Goal: Task Accomplishment & Management: Manage account settings

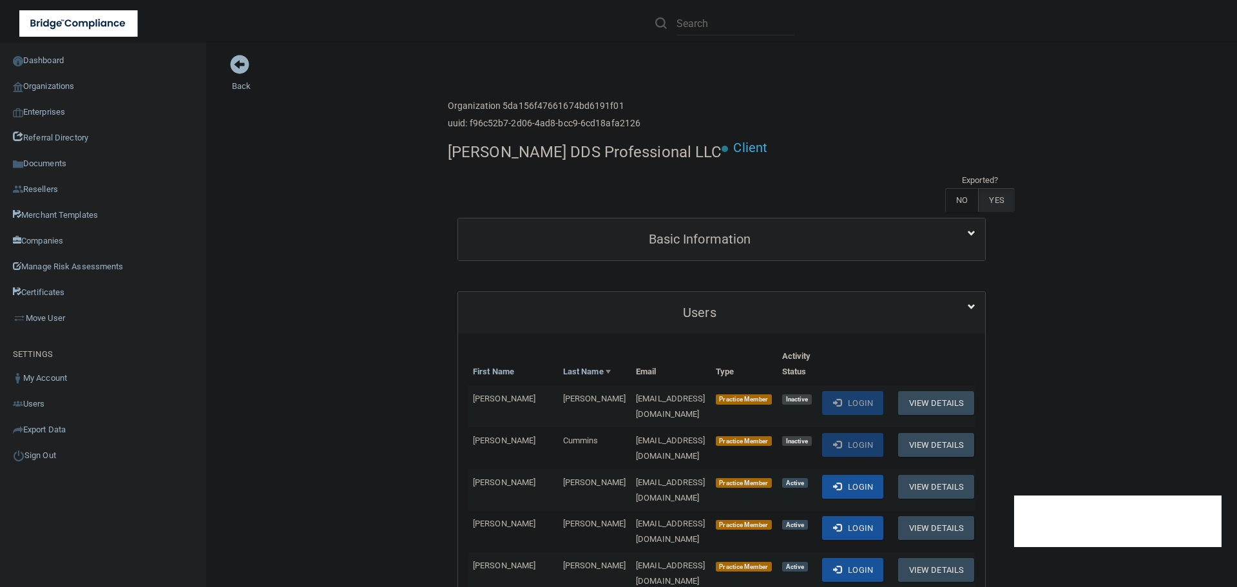
scroll to position [709, 0]
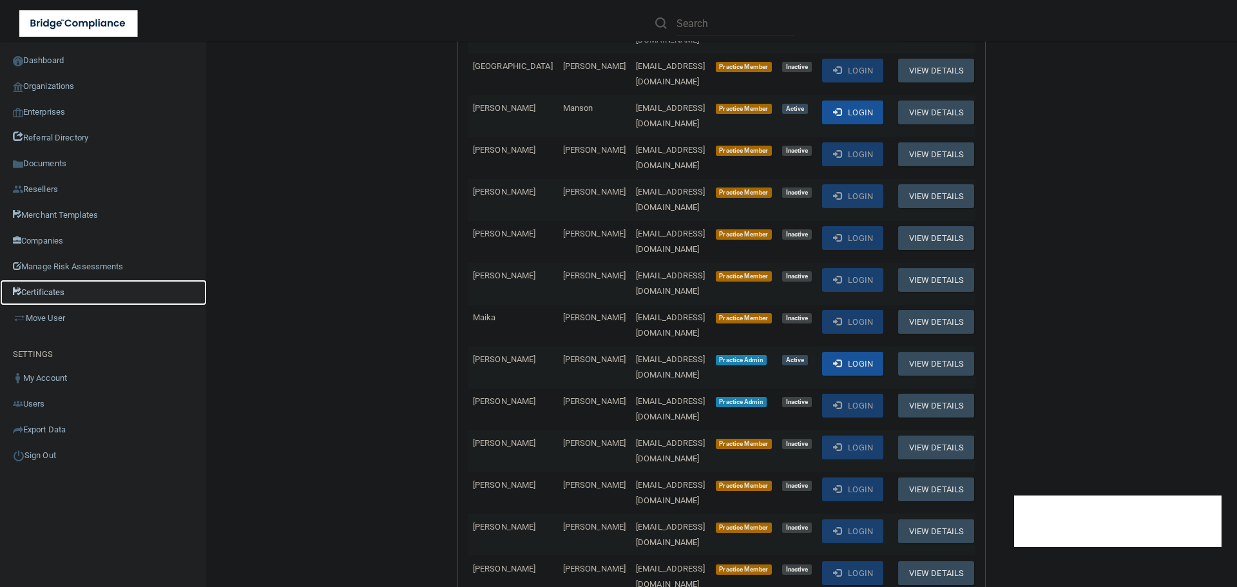
click at [55, 287] on link "Certificates" at bounding box center [103, 293] width 207 height 26
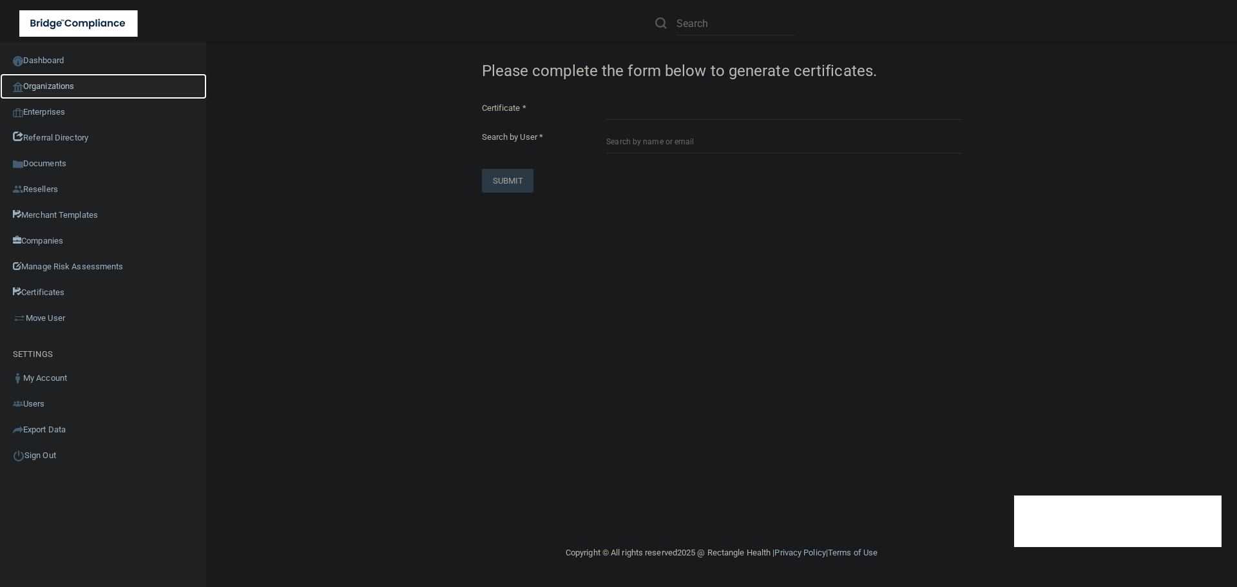
click at [60, 90] on link "Organizations" at bounding box center [103, 86] width 207 height 26
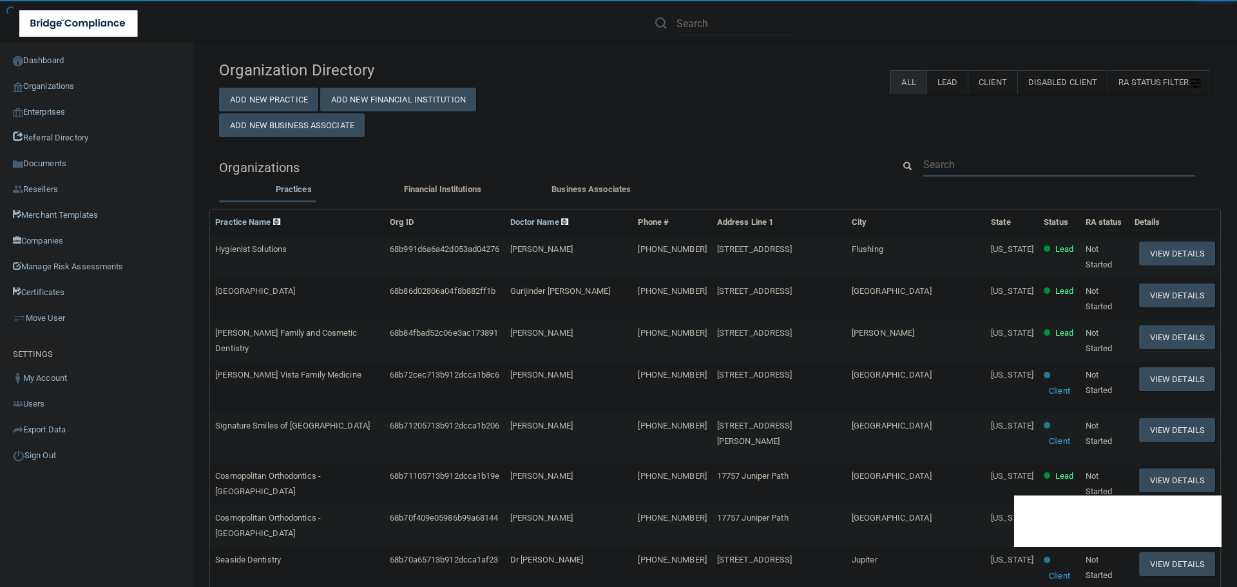
click at [946, 161] on input "text" at bounding box center [1059, 165] width 272 height 24
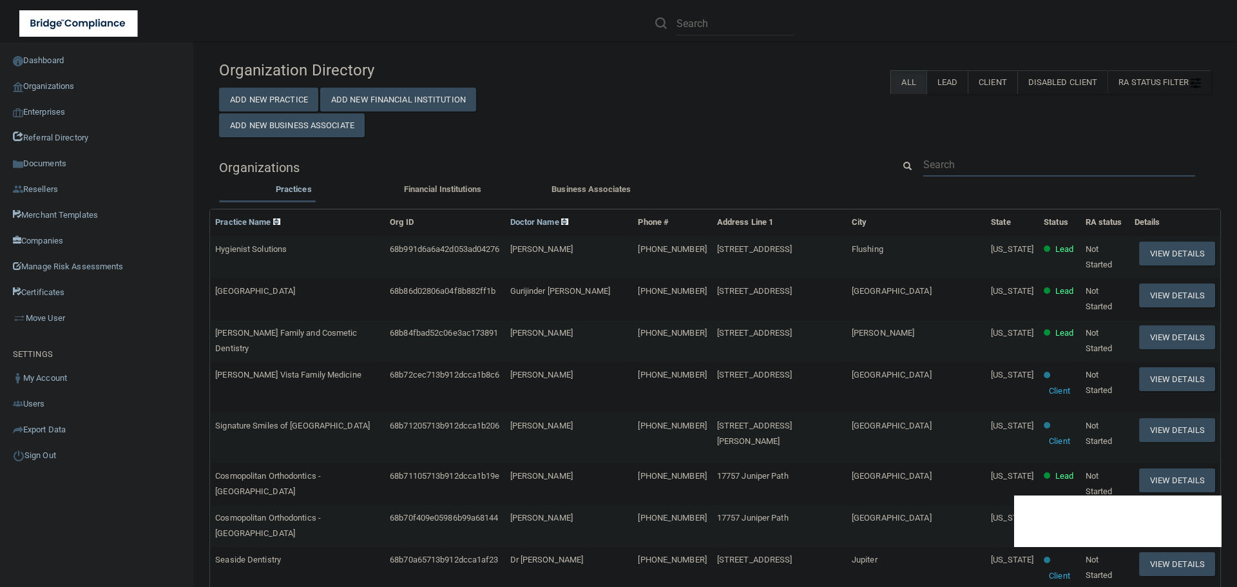
paste input "[EMAIL_ADDRESS][DOMAIN_NAME]"
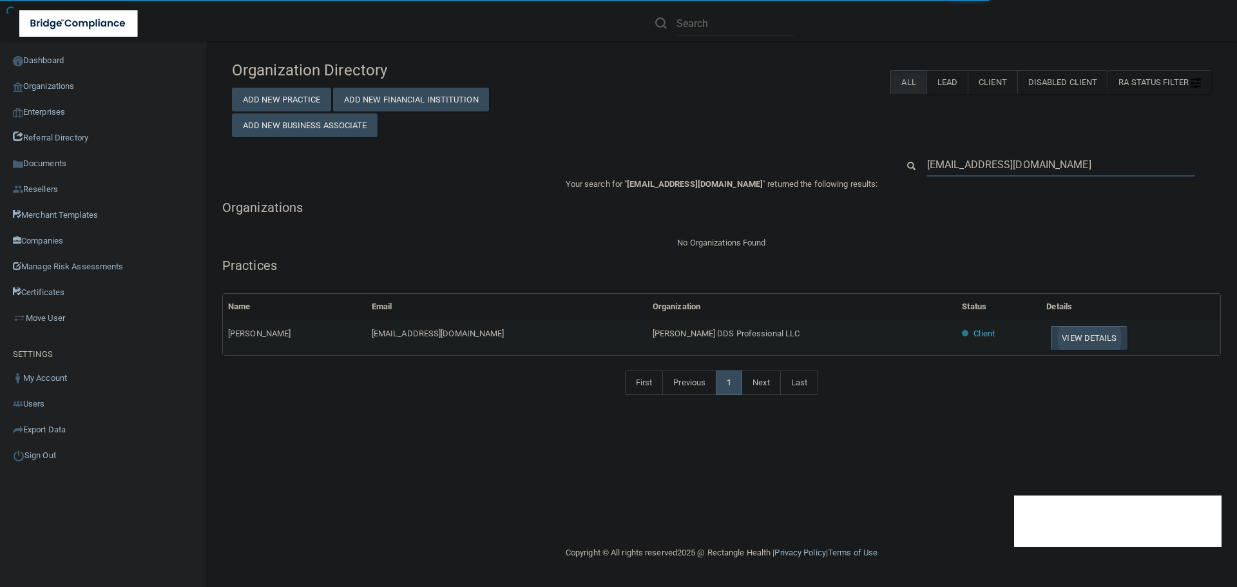
type input "[EMAIL_ADDRESS][DOMAIN_NAME]"
click at [1059, 332] on button "View Details" at bounding box center [1089, 338] width 76 height 24
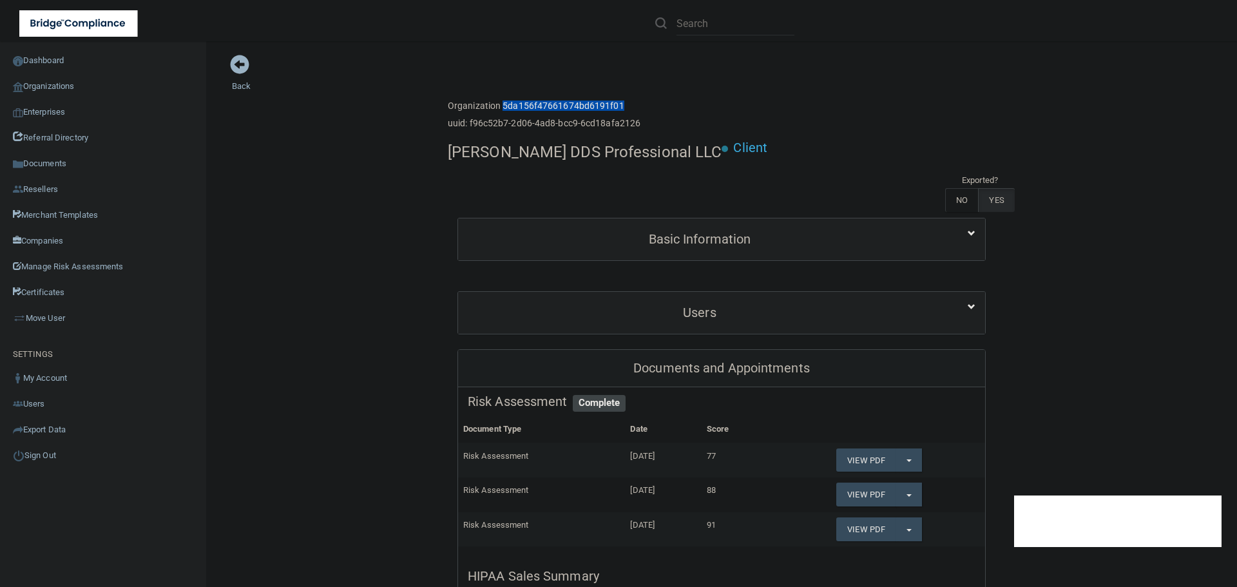
drag, startPoint x: 499, startPoint y: 107, endPoint x: 618, endPoint y: 107, distance: 119.2
click at [618, 107] on h6 "Organization 5da156f47661674bd6191f01" at bounding box center [544, 106] width 193 height 10
copy h6 "5da156f47661674bd6191f01"
click at [62, 429] on link "Export Data" at bounding box center [103, 430] width 207 height 26
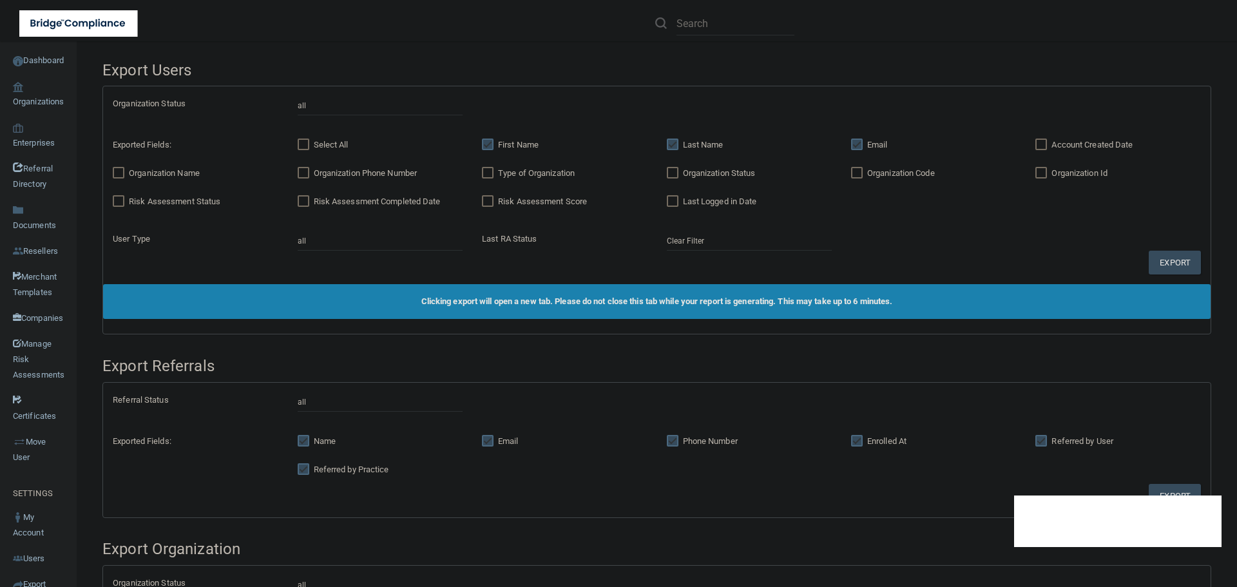
click at [488, 144] on input "First Name" at bounding box center [489, 145] width 15 height 10
checkbox input "false"
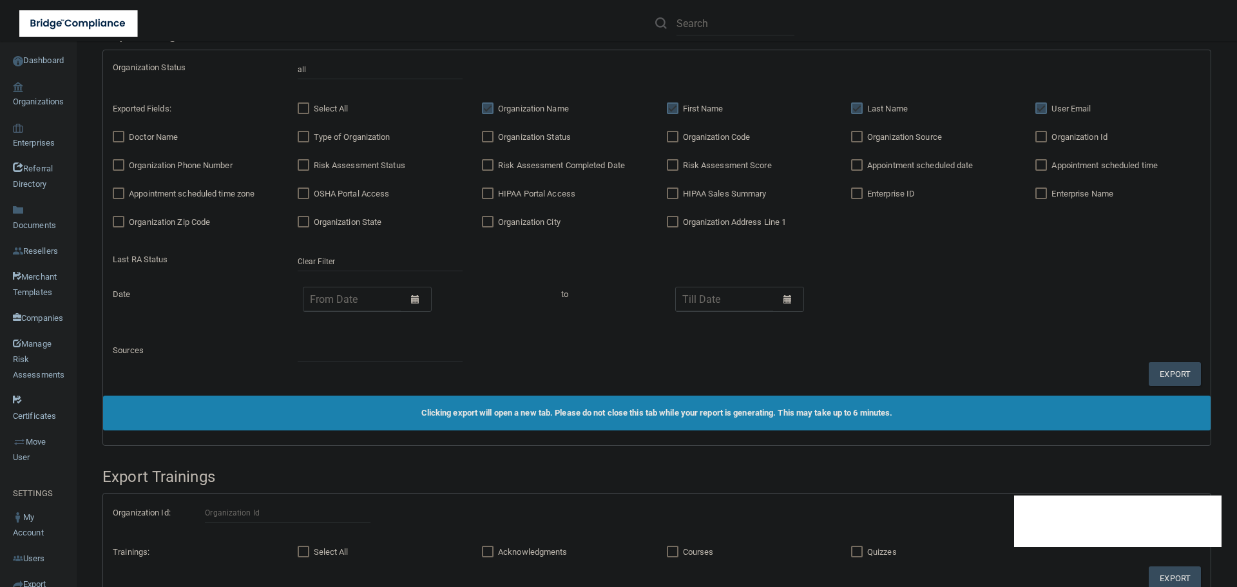
scroll to position [630, 0]
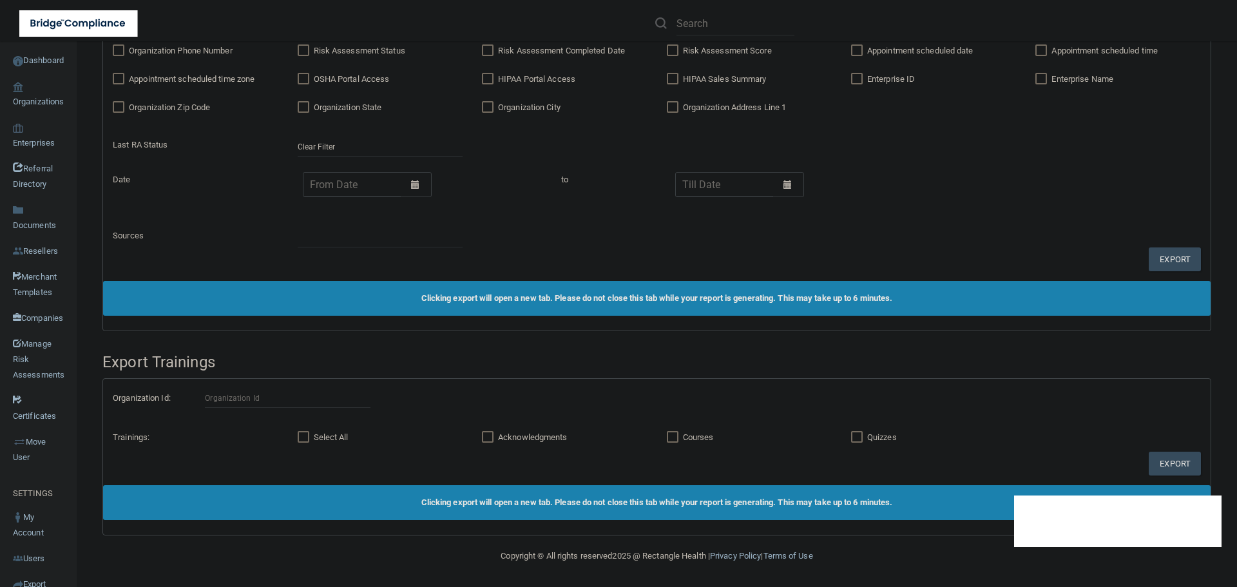
click at [669, 437] on input "Courses" at bounding box center [674, 437] width 15 height 10
checkbox input "true"
click at [856, 434] on input "Quizzes" at bounding box center [858, 437] width 15 height 10
checkbox input "true"
click at [260, 398] on input "text" at bounding box center [287, 398] width 165 height 19
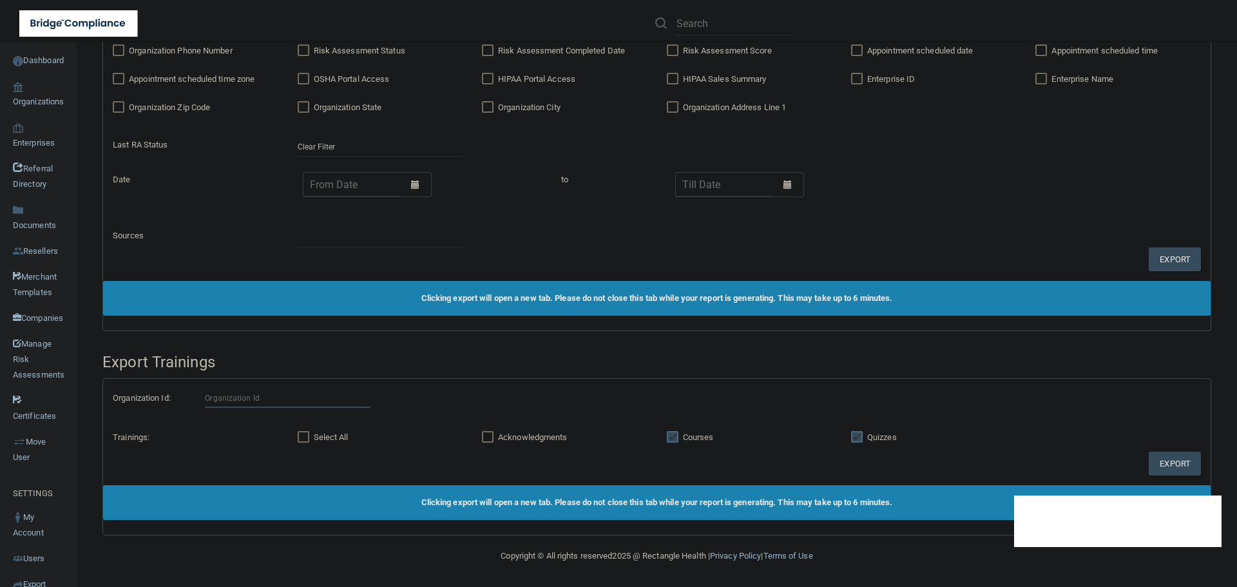
paste input "5da156f47661674bd6191f01"
type input "5da156f47661674bd6191f01"
click at [1168, 463] on button "Export" at bounding box center [1175, 464] width 52 height 24
click at [258, 251] on div "Organization Status all client disabled client lead Exported Fields: Select All…" at bounding box center [657, 108] width 1108 height 345
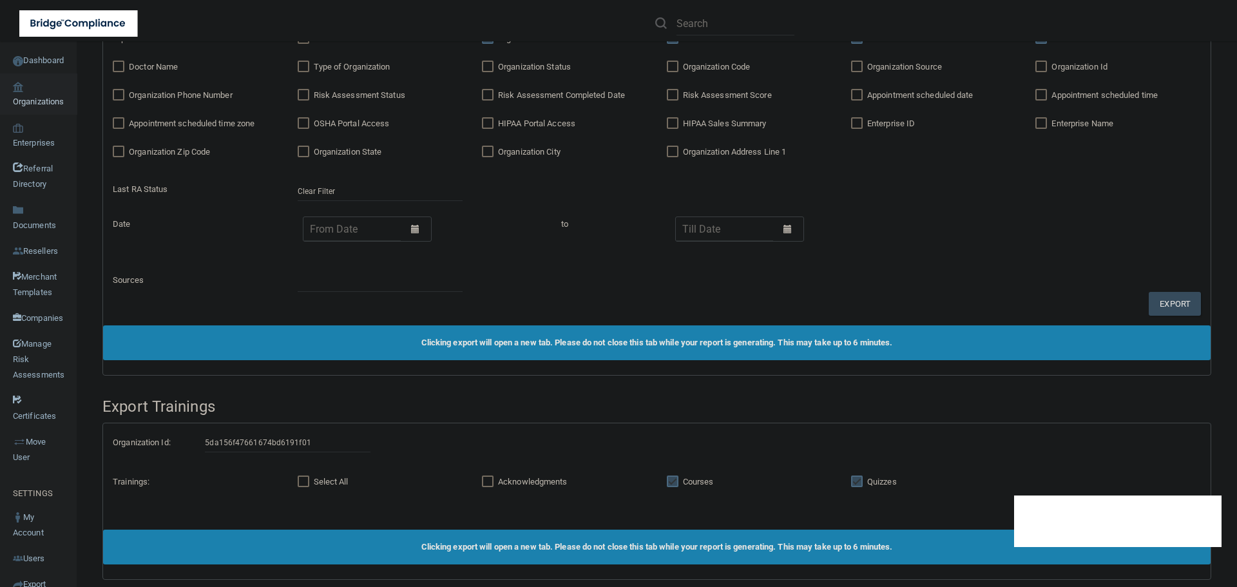
scroll to position [566, 0]
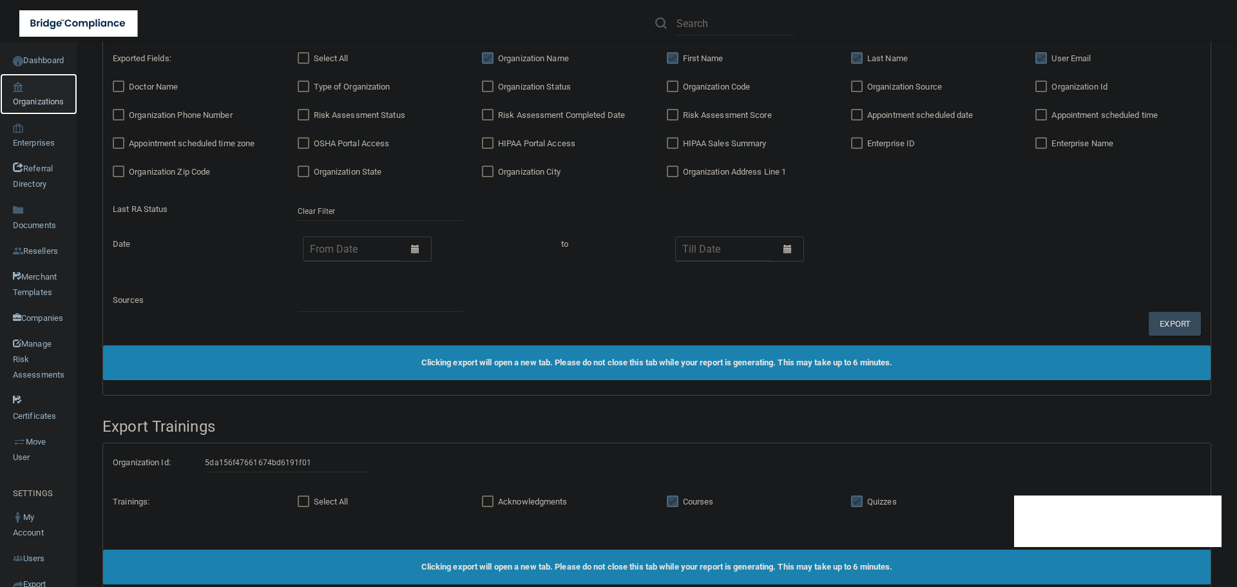
click at [46, 100] on link "Organizations" at bounding box center [38, 93] width 77 height 41
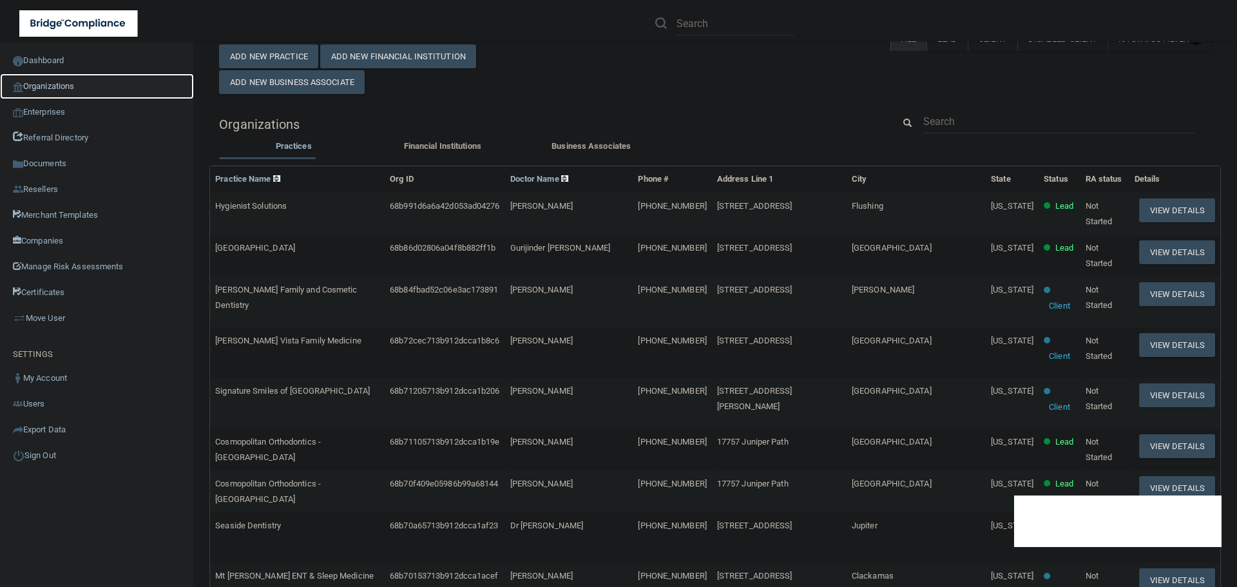
scroll to position [5, 0]
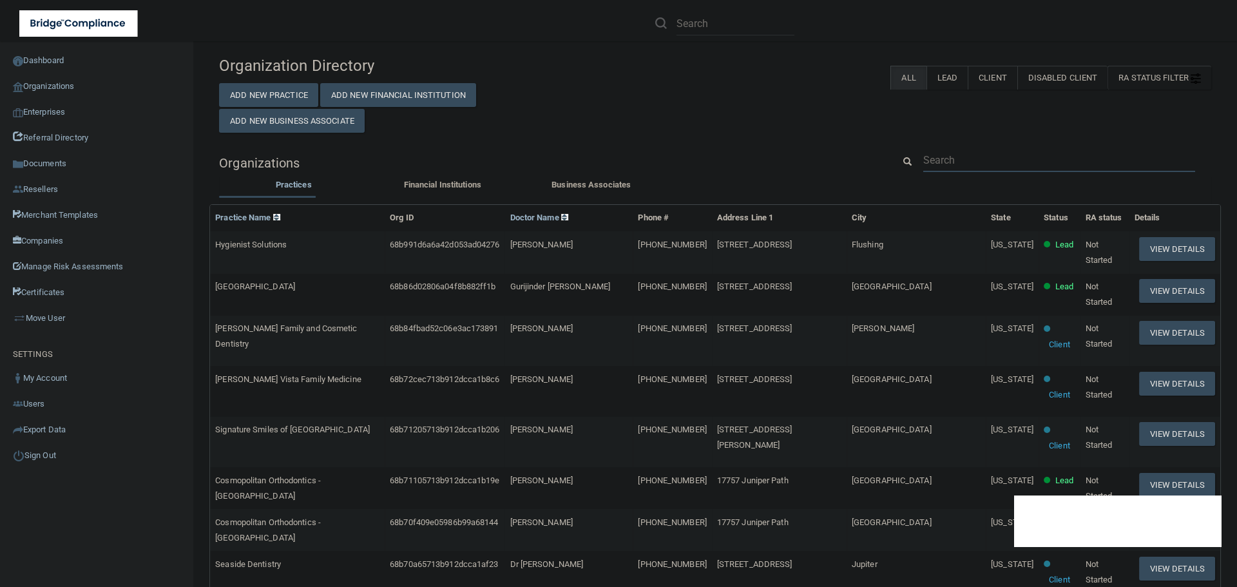
click at [963, 160] on input "text" at bounding box center [1059, 160] width 272 height 24
paste input "[EMAIL_ADDRESS][DOMAIN_NAME]"
type input "[EMAIL_ADDRESS][DOMAIN_NAME]"
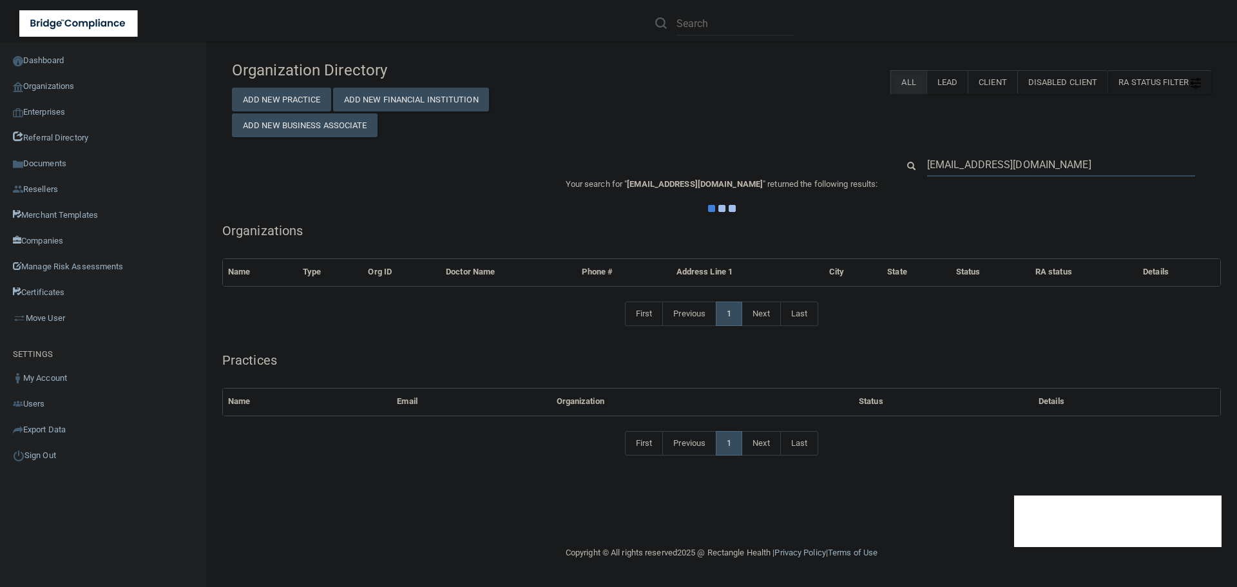
scroll to position [0, 0]
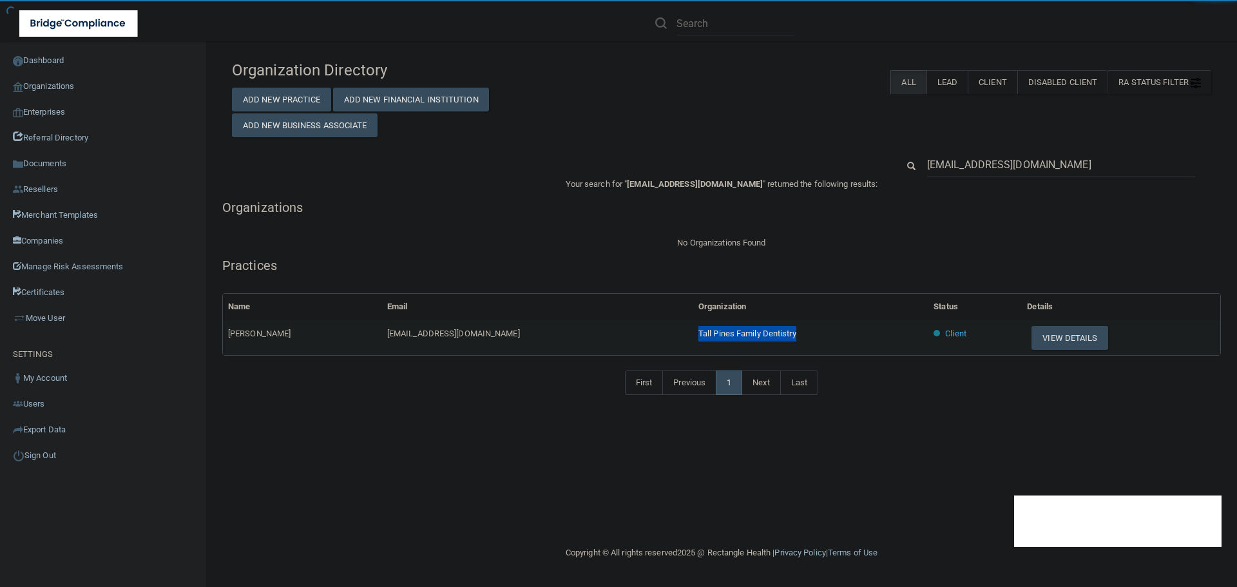
drag, startPoint x: 735, startPoint y: 333, endPoint x: 626, endPoint y: 336, distance: 109.6
click at [693, 336] on td "Tall Pines Family Dentistry" at bounding box center [810, 337] width 235 height 35
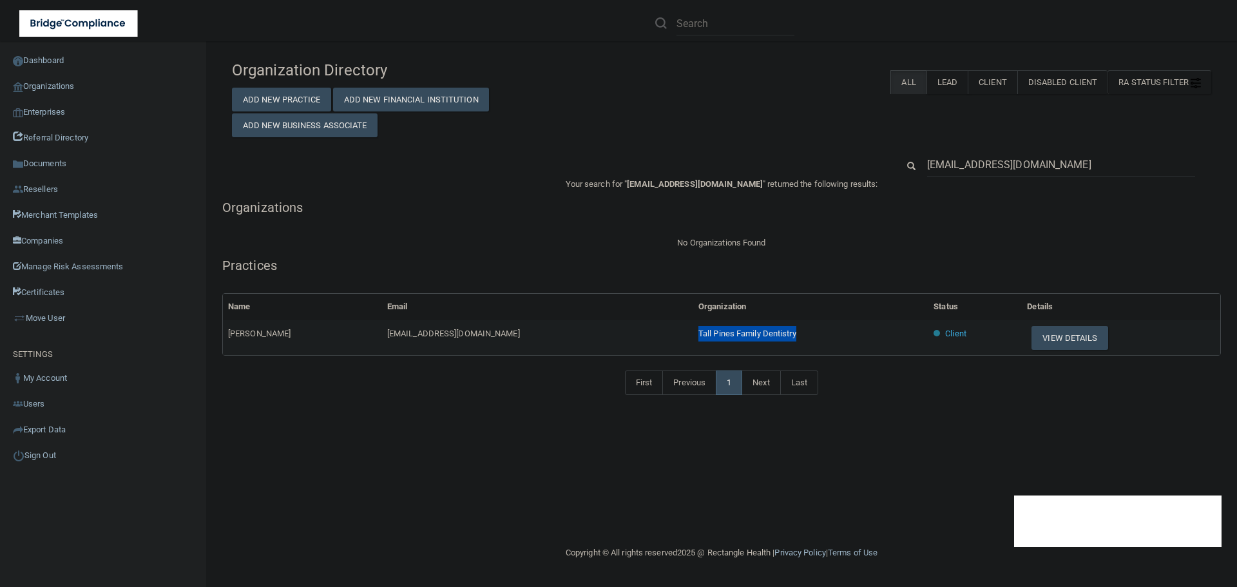
copy span "Tall Pines Family Dentistry"
click at [1036, 341] on button "View Details" at bounding box center [1070, 338] width 76 height 24
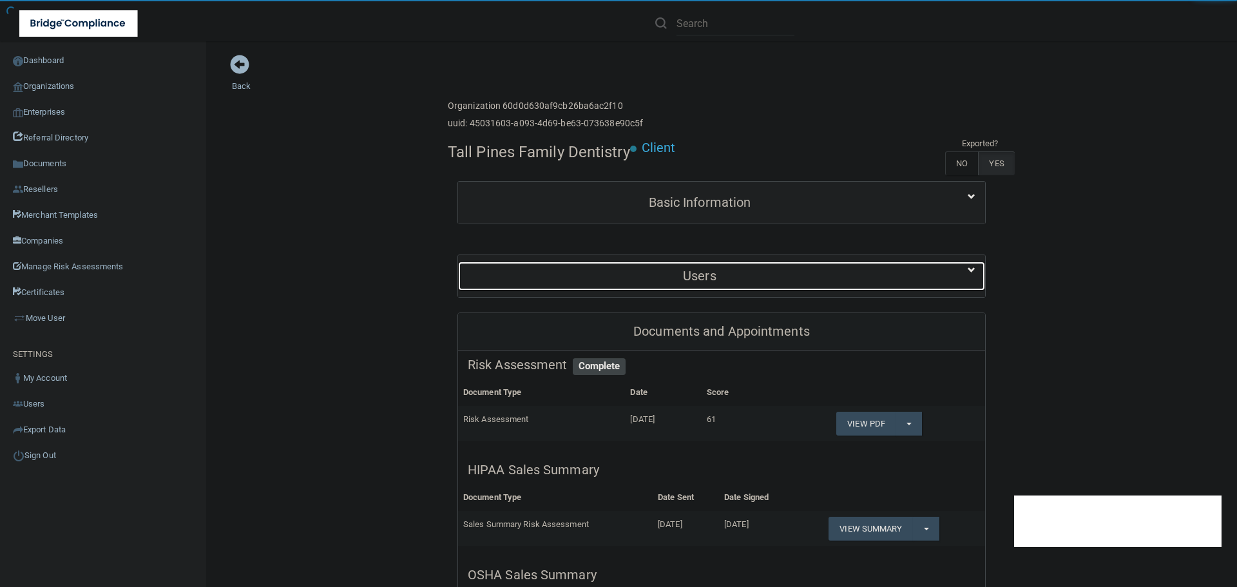
click at [687, 274] on h5 "Users" at bounding box center [700, 276] width 464 height 14
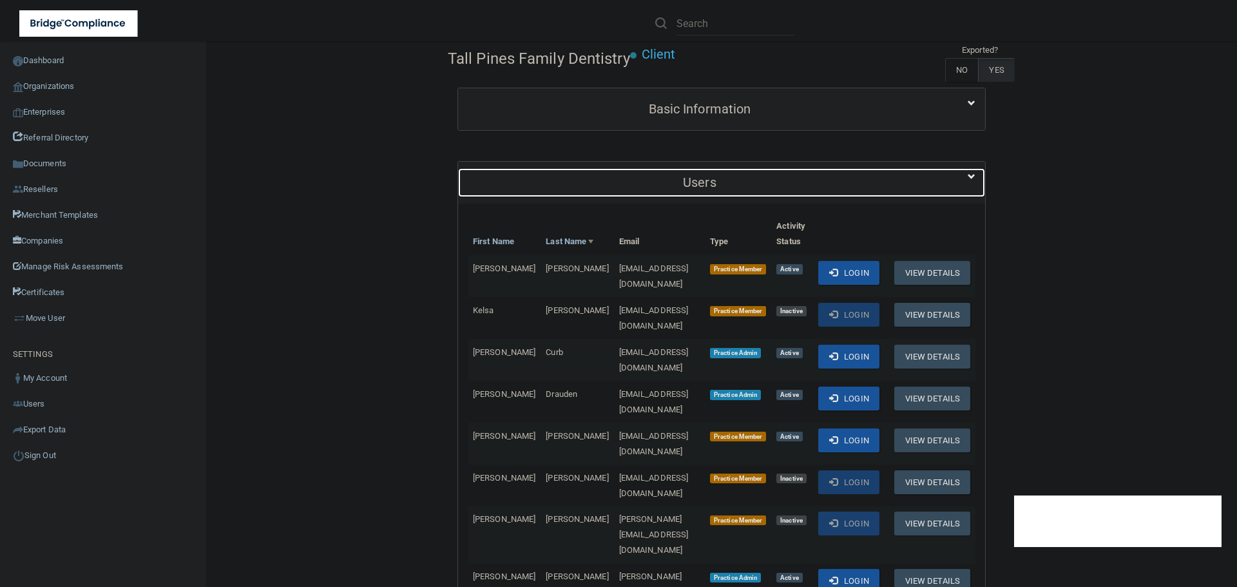
scroll to position [193, 0]
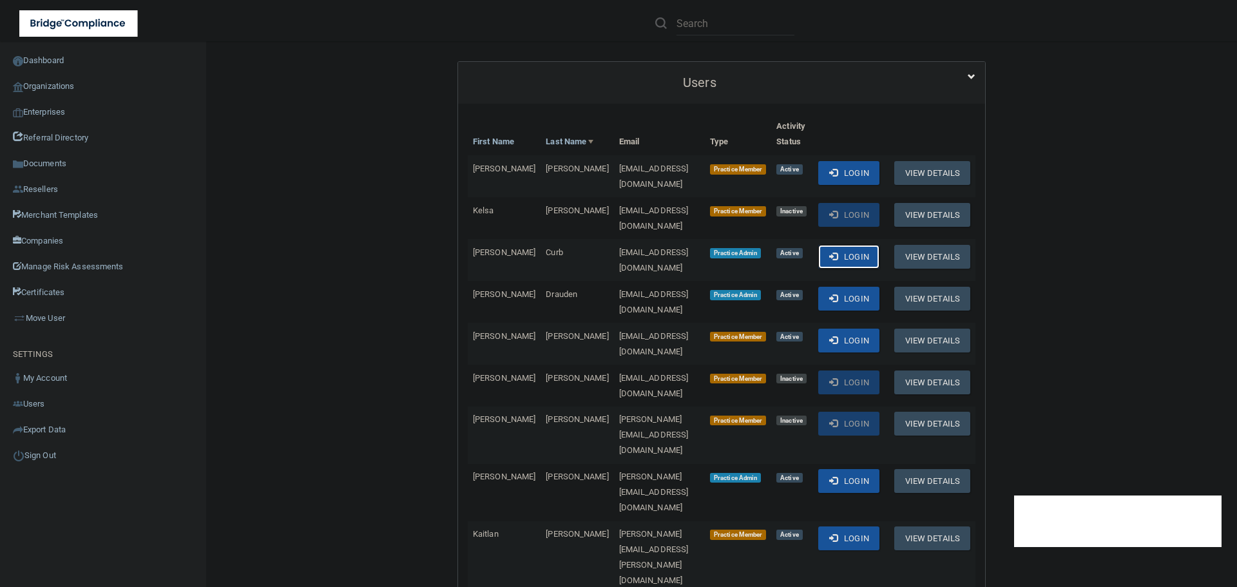
click at [849, 245] on button "Login" at bounding box center [848, 257] width 61 height 24
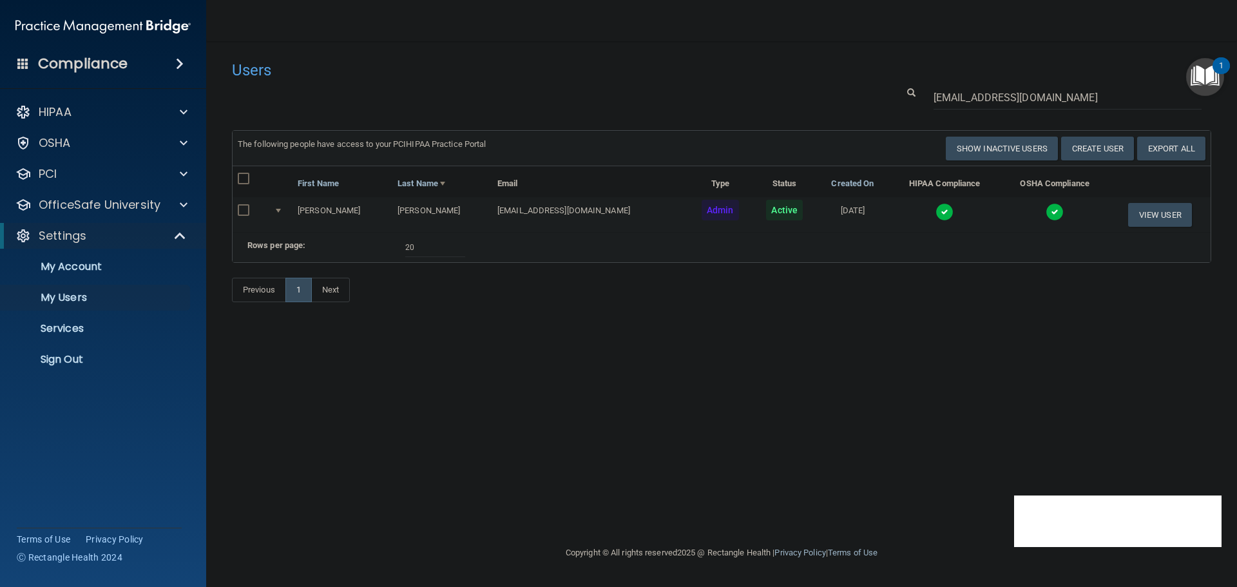
select select "20"
click at [81, 358] on p "Sign Out" at bounding box center [96, 359] width 176 height 13
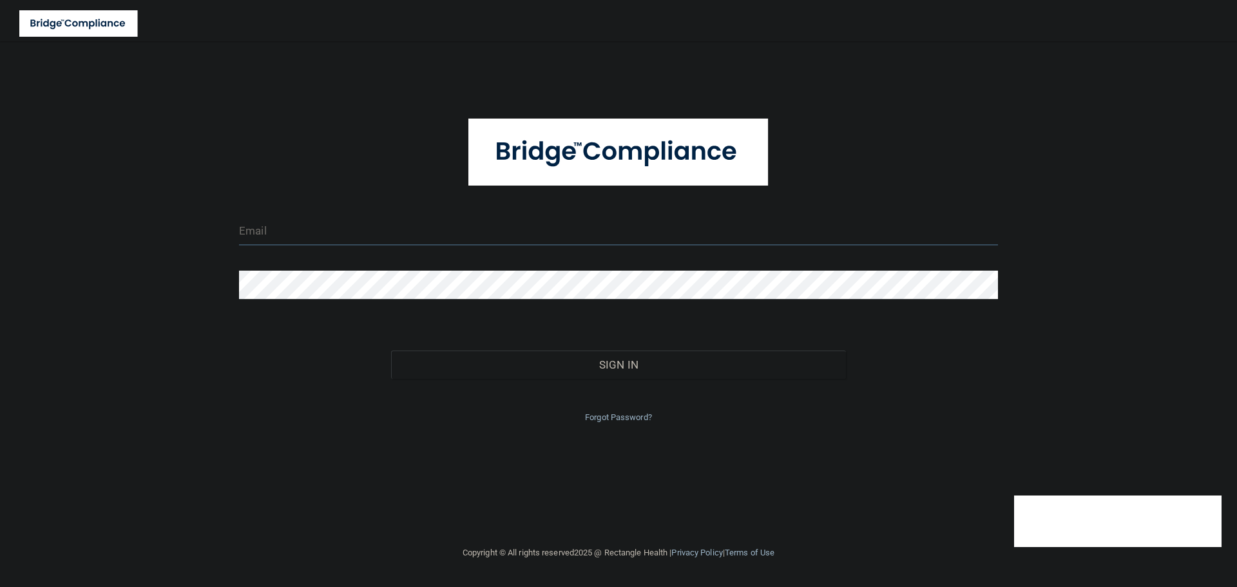
type input "cfletcher@rectanglehealth.com"
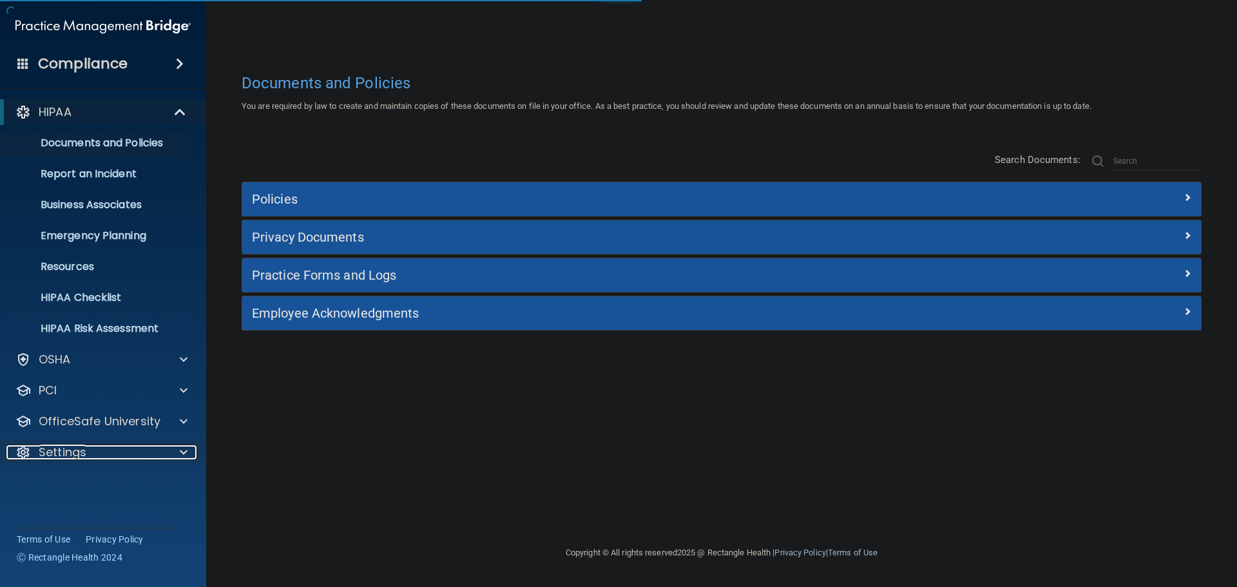
click at [185, 454] on span at bounding box center [184, 452] width 8 height 15
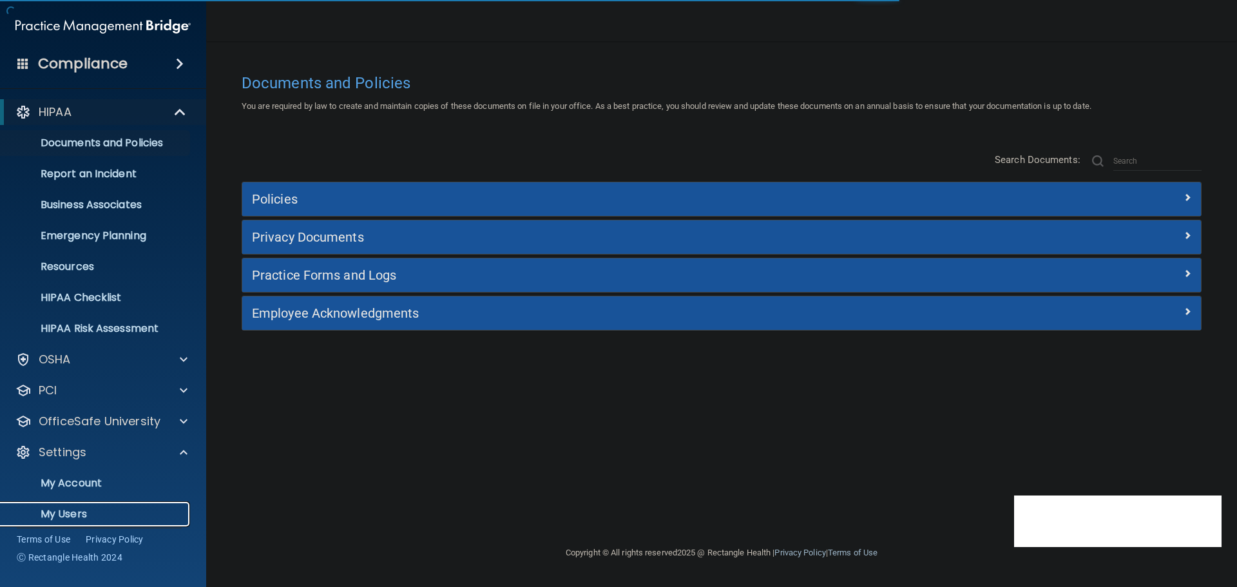
click at [56, 508] on p "My Users" at bounding box center [96, 514] width 176 height 13
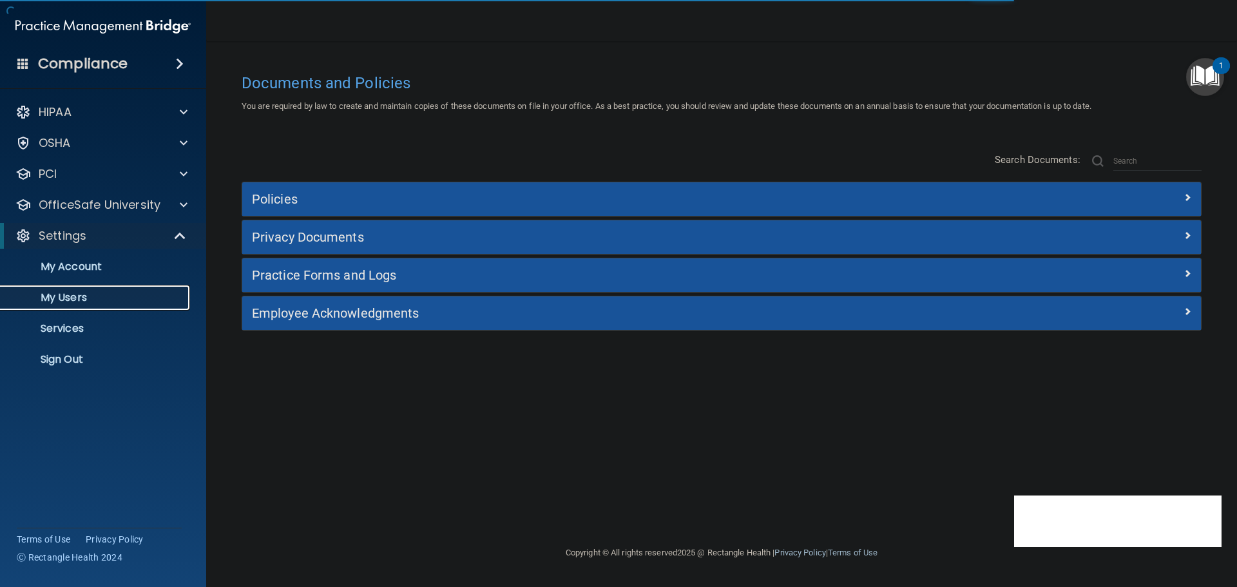
select select "20"
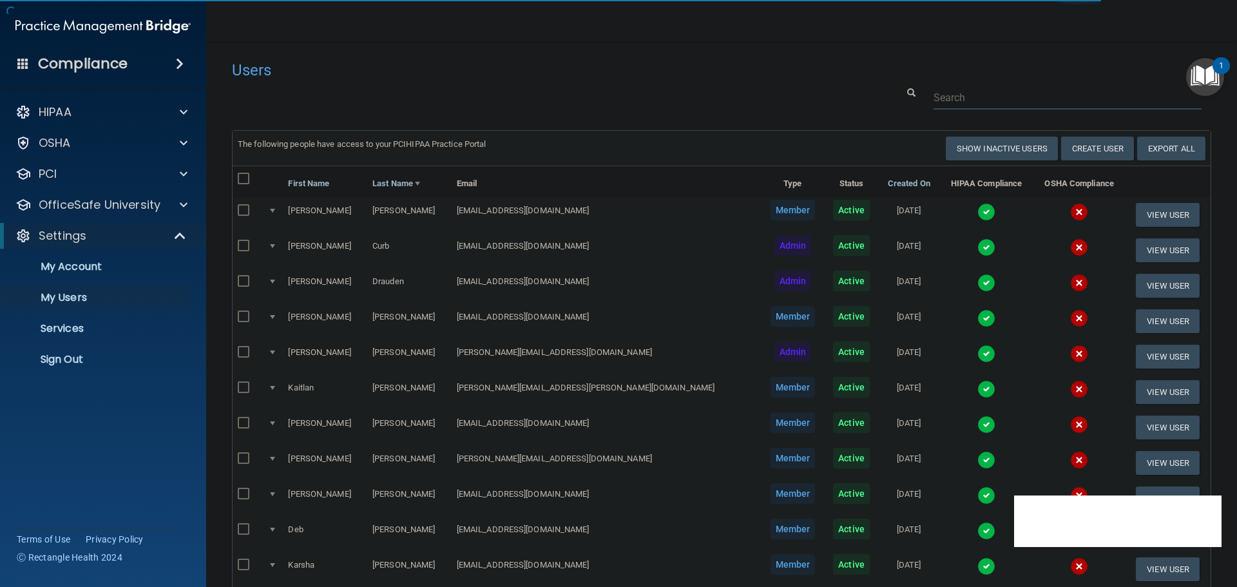
click at [956, 93] on input "text" at bounding box center [1068, 98] width 268 height 24
paste input "[EMAIL_ADDRESS][DOMAIN_NAME]"
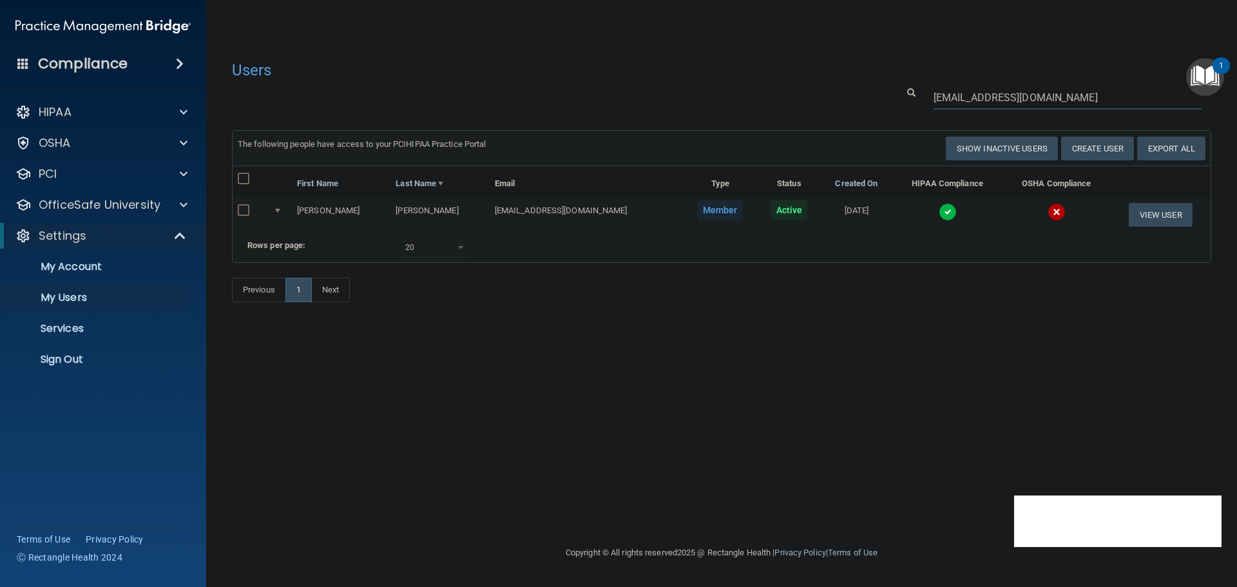
type input "[EMAIL_ADDRESS][DOMAIN_NAME]"
click at [939, 214] on img at bounding box center [948, 212] width 18 height 18
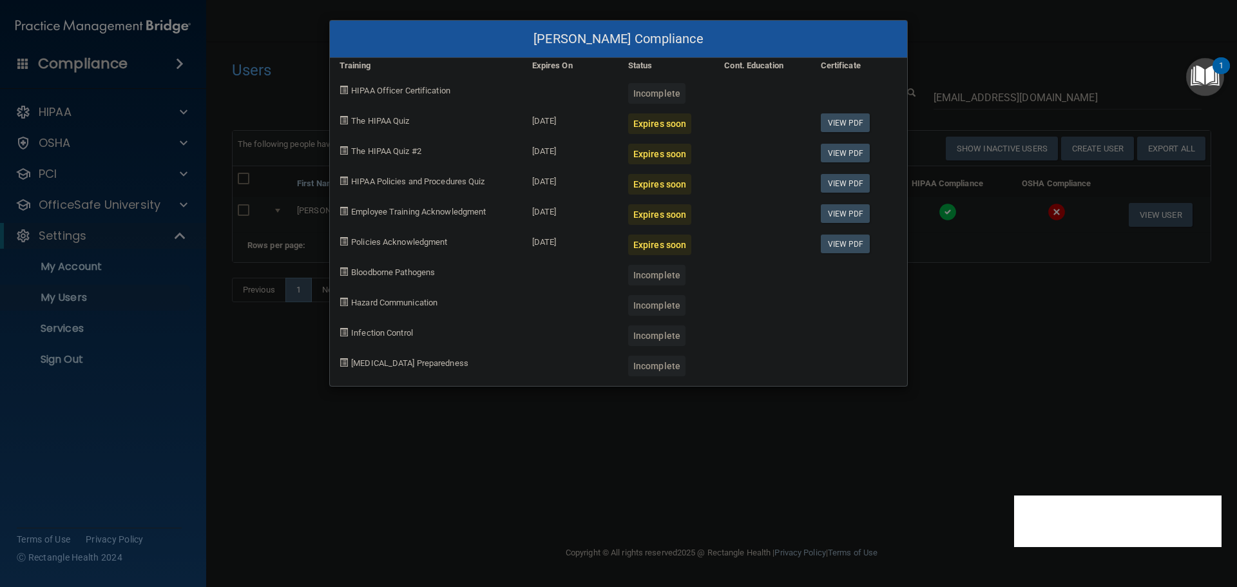
click at [787, 435] on div "Sarah Starkey's Compliance Training Expires On Status Cont. Education Certifica…" at bounding box center [618, 293] width 1237 height 587
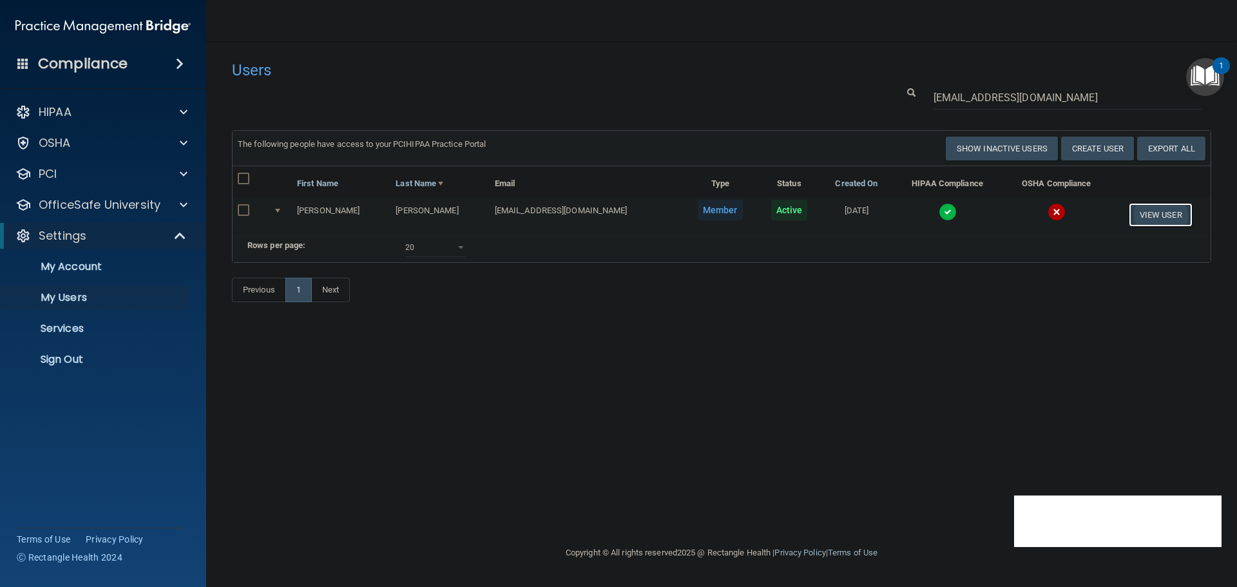
click at [1136, 213] on button "View User" at bounding box center [1161, 215] width 64 height 24
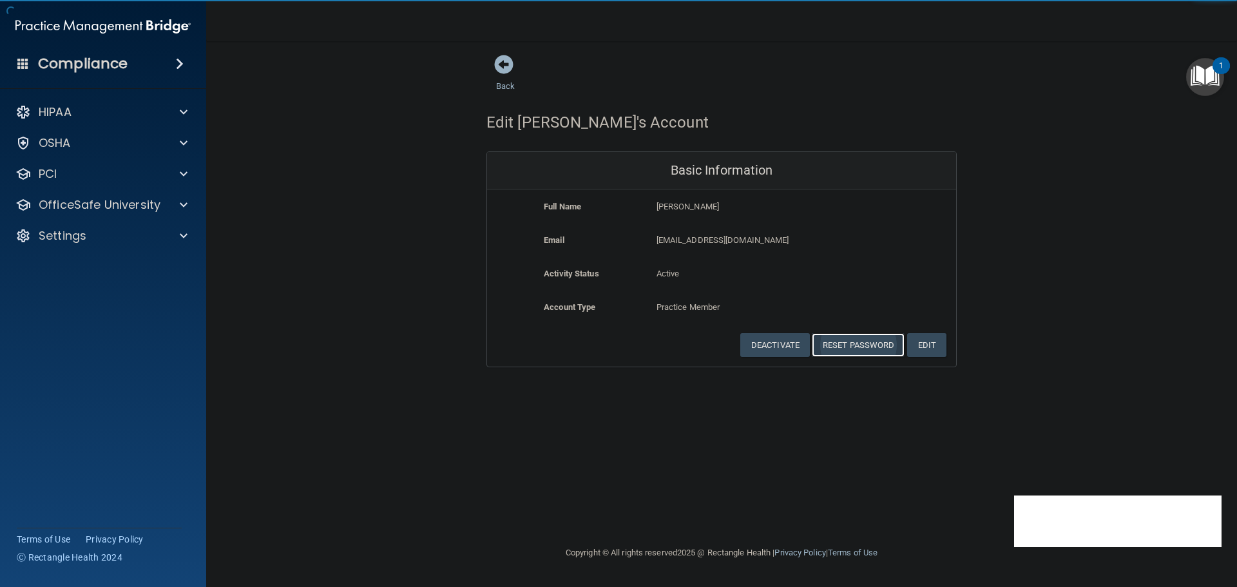
click at [836, 337] on button "Reset Password" at bounding box center [858, 345] width 93 height 24
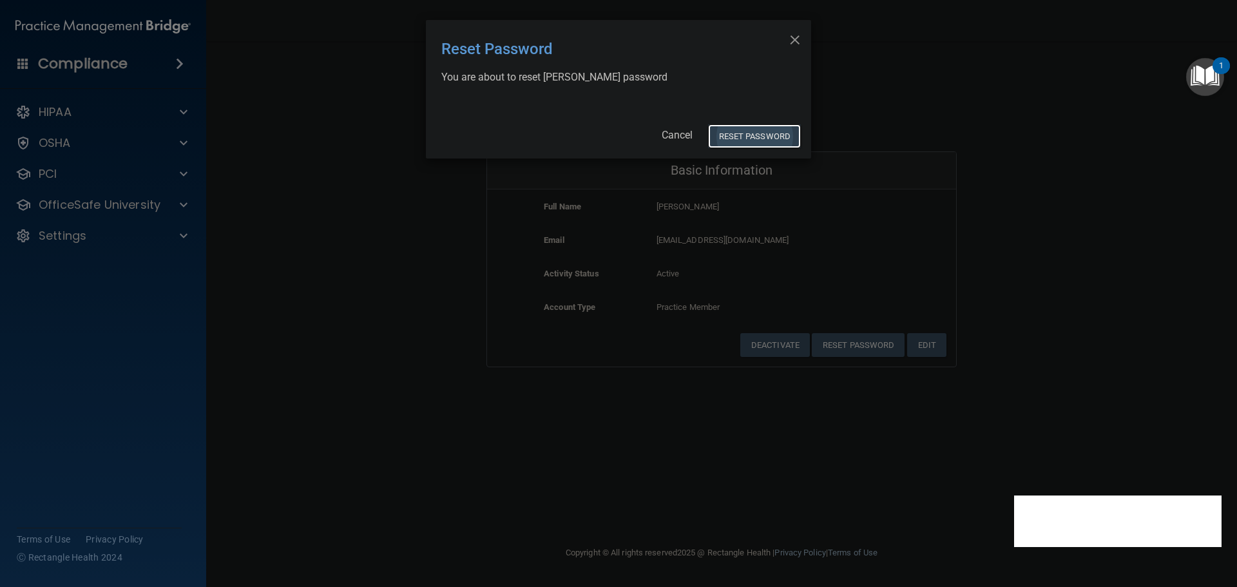
click at [754, 138] on button "Reset Password" at bounding box center [754, 136] width 93 height 24
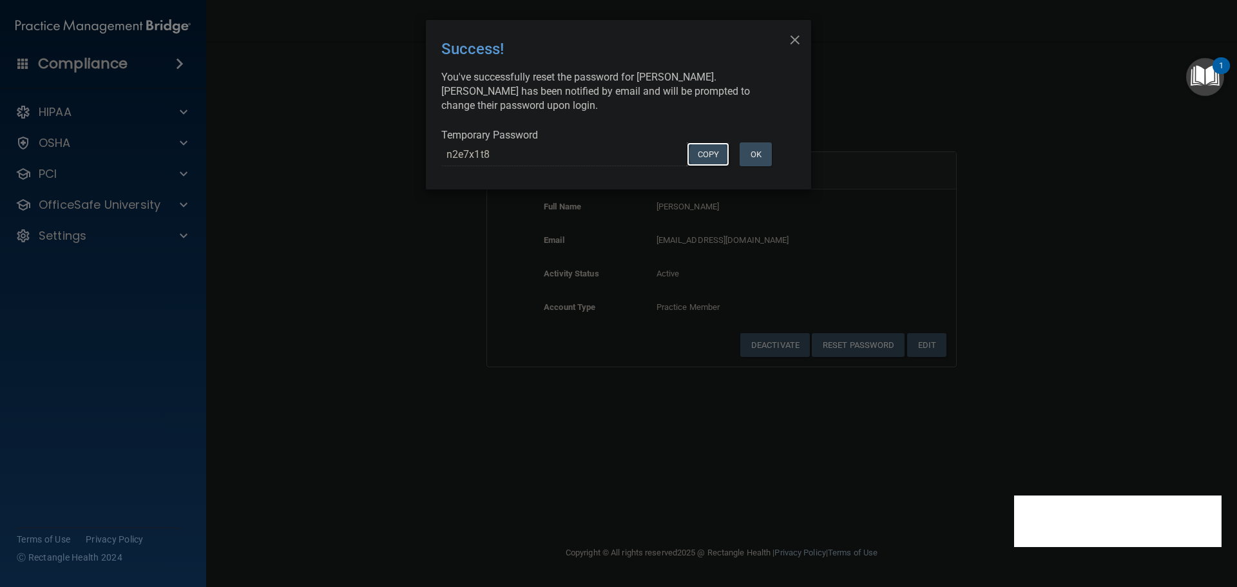
click at [702, 157] on button "COPY" at bounding box center [708, 154] width 43 height 24
